Goal: Find specific page/section: Find specific page/section

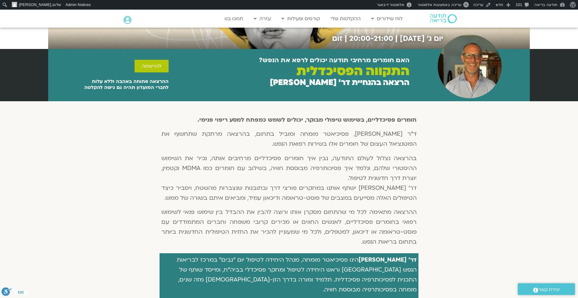
scroll to position [88, 0]
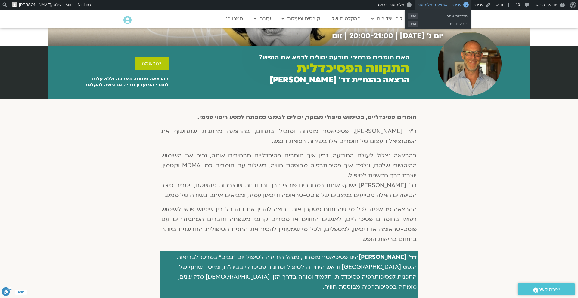
click at [442, 6] on span "עריכה באמצעות אלמנטור" at bounding box center [439, 4] width 44 height 5
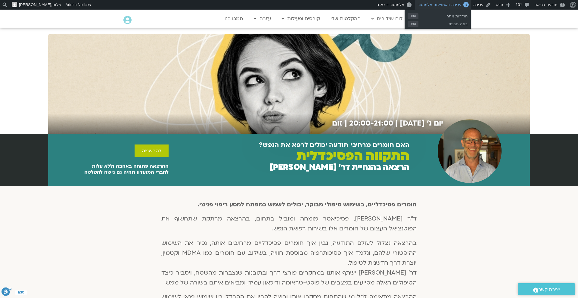
click at [447, 6] on span "עריכה באמצעות אלמנטור" at bounding box center [439, 4] width 44 height 5
